Goal: Information Seeking & Learning: Learn about a topic

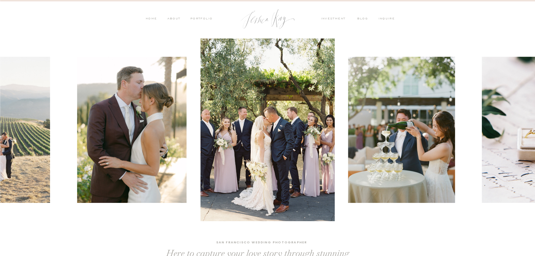
click at [202, 18] on nav "PORTFOLIO" at bounding box center [201, 19] width 23 height 5
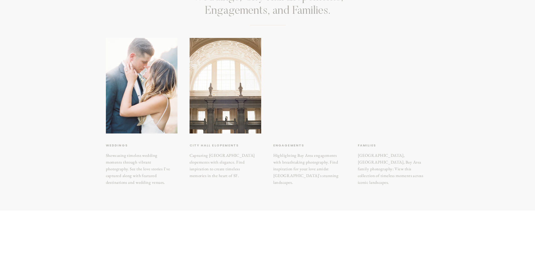
scroll to position [73, 0]
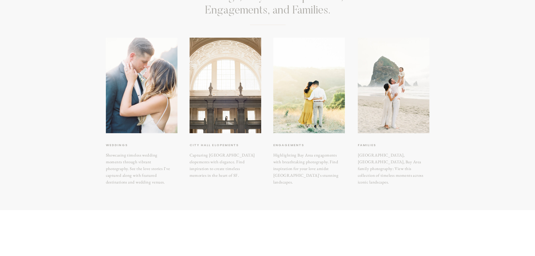
click at [291, 143] on h3 "Engagements" at bounding box center [298, 145] width 51 height 6
click at [283, 145] on h3 "Engagements" at bounding box center [298, 145] width 51 height 6
click at [288, 103] on div at bounding box center [309, 85] width 72 height 95
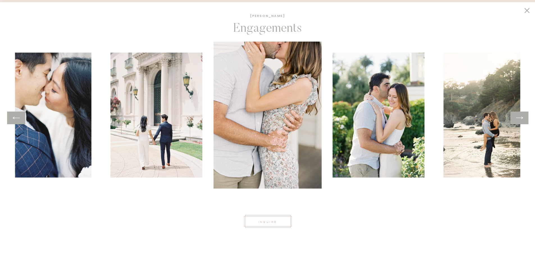
click at [518, 116] on icon at bounding box center [519, 117] width 8 height 9
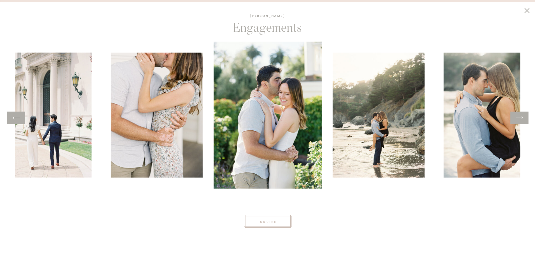
click at [518, 116] on icon at bounding box center [519, 117] width 8 height 9
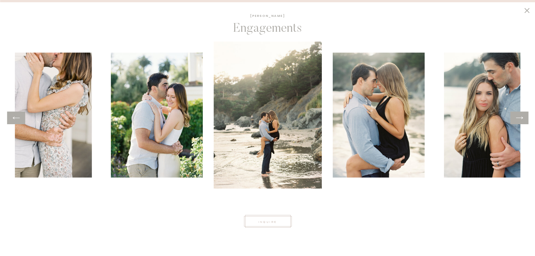
click at [518, 116] on icon at bounding box center [519, 117] width 8 height 9
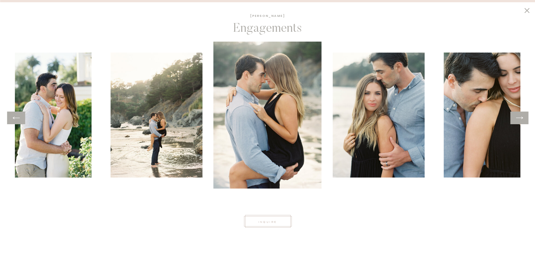
click at [518, 116] on icon at bounding box center [519, 117] width 8 height 9
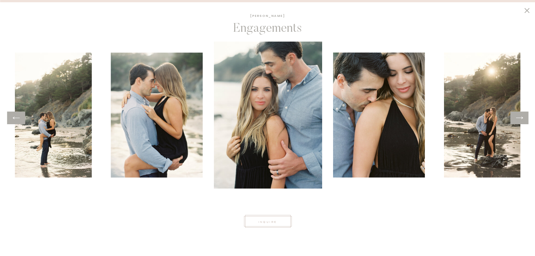
click at [518, 116] on icon at bounding box center [519, 117] width 8 height 9
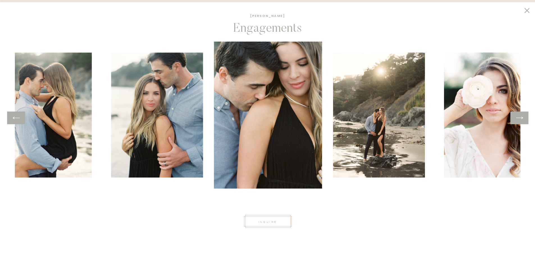
click at [518, 116] on icon at bounding box center [519, 117] width 8 height 9
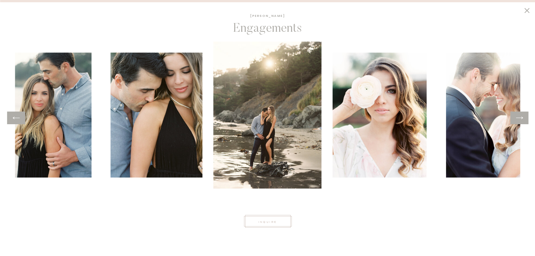
click at [518, 116] on icon at bounding box center [519, 117] width 8 height 9
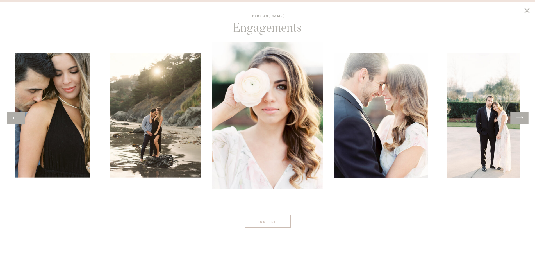
click at [518, 116] on icon at bounding box center [519, 117] width 8 height 9
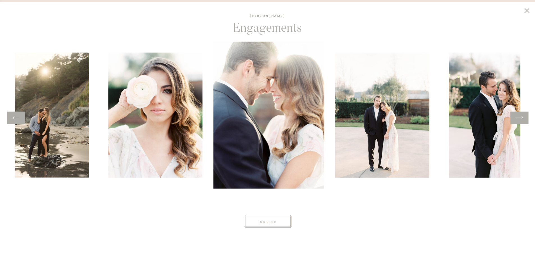
click at [518, 116] on icon at bounding box center [519, 117] width 8 height 9
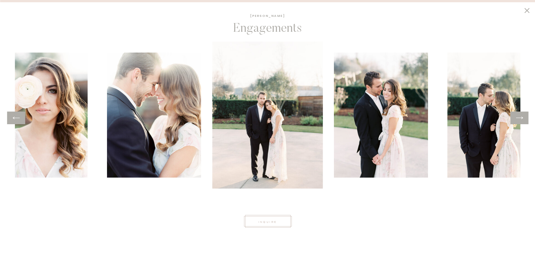
click at [518, 116] on icon at bounding box center [519, 117] width 8 height 9
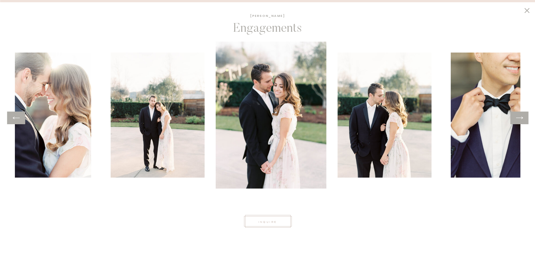
click at [518, 116] on icon at bounding box center [519, 117] width 8 height 9
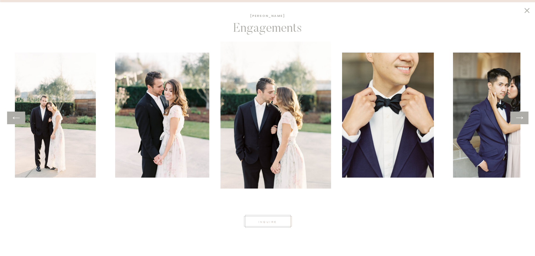
click at [518, 116] on icon at bounding box center [519, 117] width 8 height 9
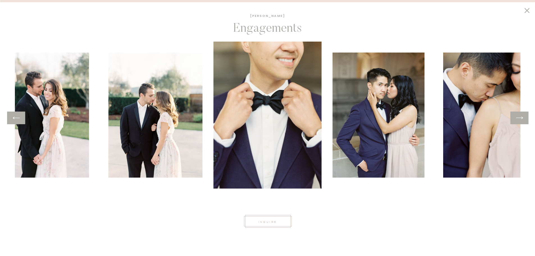
click at [518, 116] on icon at bounding box center [519, 117] width 8 height 9
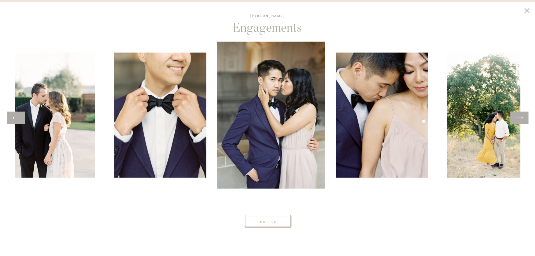
click at [518, 116] on icon at bounding box center [519, 117] width 8 height 9
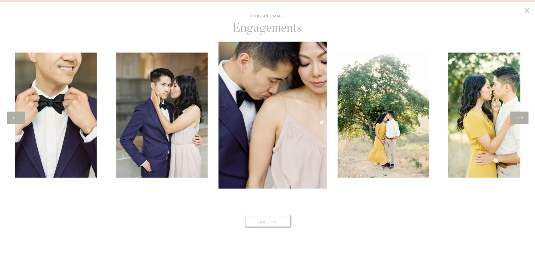
click at [518, 116] on icon at bounding box center [519, 117] width 8 height 9
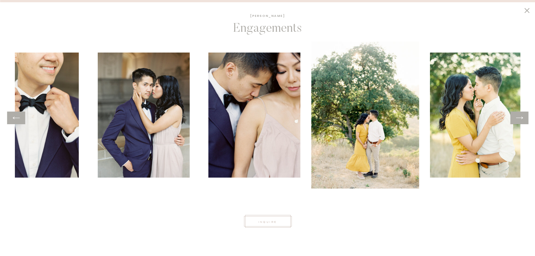
click at [518, 116] on icon at bounding box center [519, 117] width 8 height 9
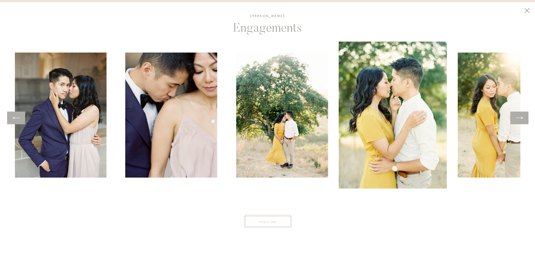
click at [518, 116] on icon at bounding box center [519, 117] width 8 height 9
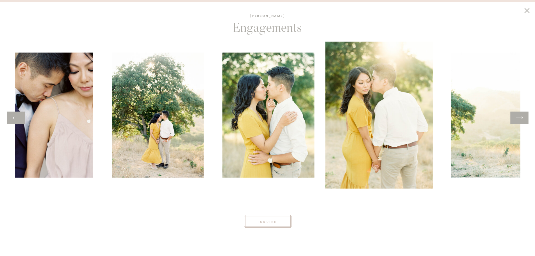
click at [518, 116] on icon at bounding box center [519, 117] width 8 height 9
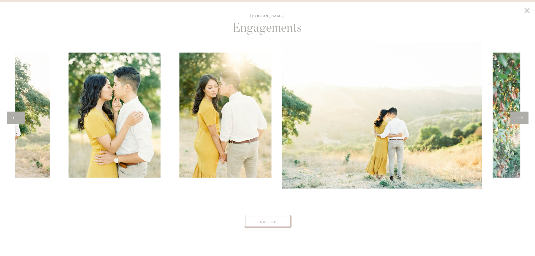
click at [518, 116] on icon at bounding box center [519, 117] width 8 height 9
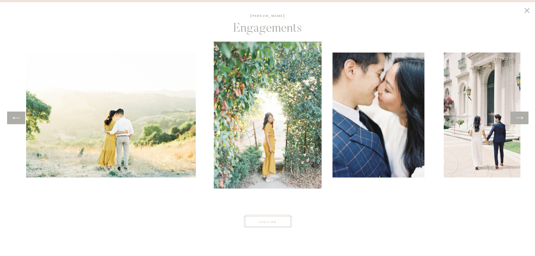
click at [518, 116] on icon at bounding box center [519, 117] width 8 height 9
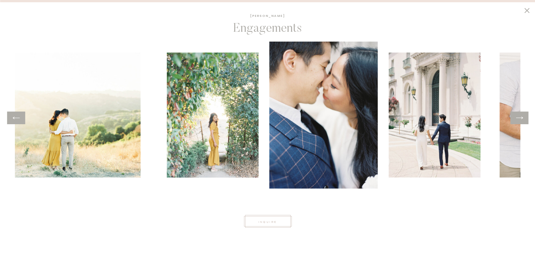
click at [518, 116] on icon at bounding box center [519, 117] width 8 height 9
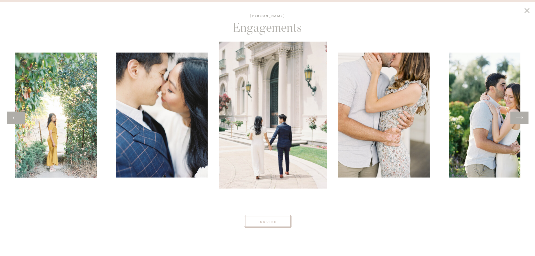
click at [518, 116] on icon at bounding box center [519, 117] width 8 height 9
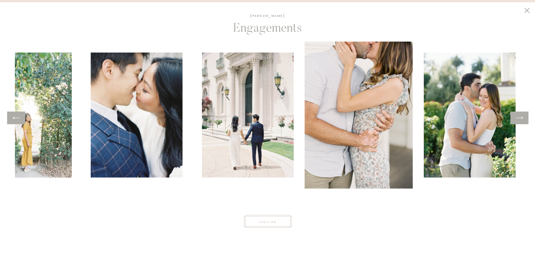
click at [518, 116] on icon at bounding box center [519, 117] width 8 height 9
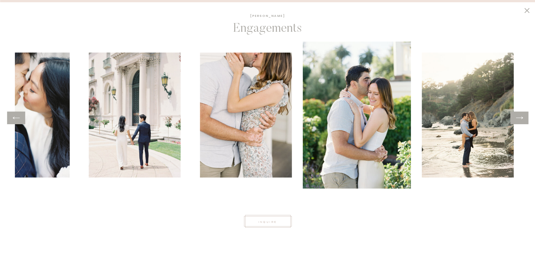
click at [518, 116] on icon at bounding box center [519, 117] width 8 height 9
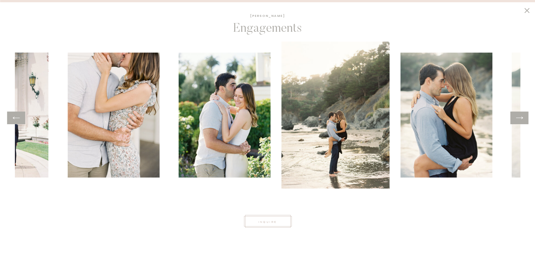
click at [518, 116] on icon at bounding box center [519, 117] width 8 height 9
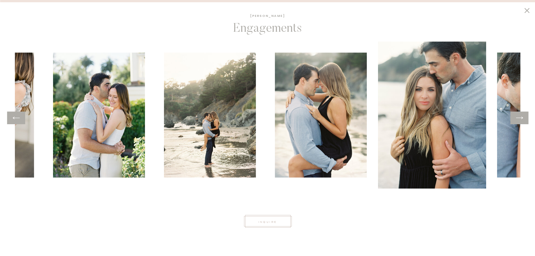
click at [518, 116] on icon at bounding box center [519, 117] width 8 height 9
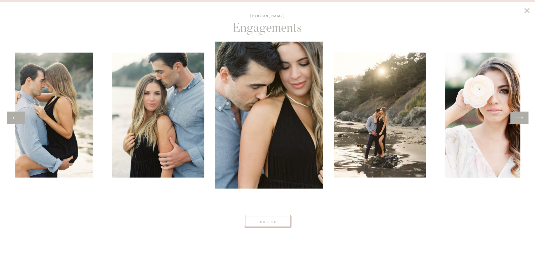
click at [518, 116] on icon at bounding box center [519, 117] width 8 height 9
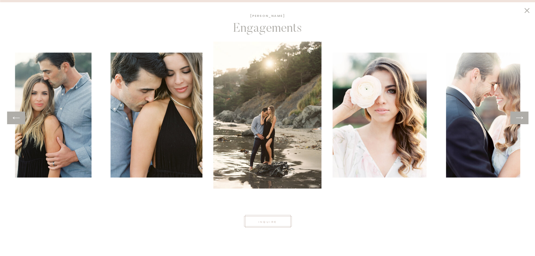
scroll to position [236, 0]
click at [525, 9] on icon at bounding box center [526, 10] width 5 height 5
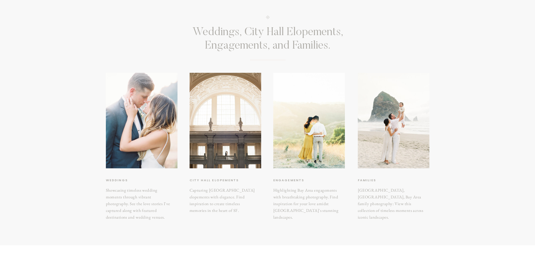
scroll to position [0, 0]
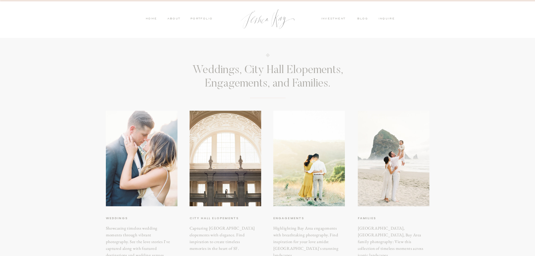
click at [333, 17] on nav "investment" at bounding box center [335, 19] width 28 height 5
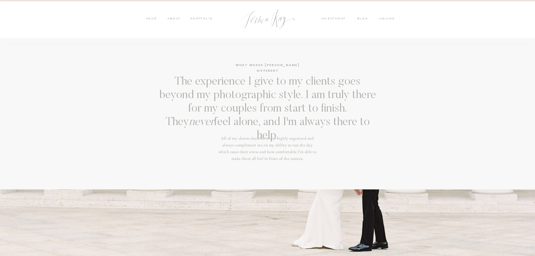
click at [340, 19] on nav "investment" at bounding box center [335, 19] width 28 height 5
